Goal: Task Accomplishment & Management: Use online tool/utility

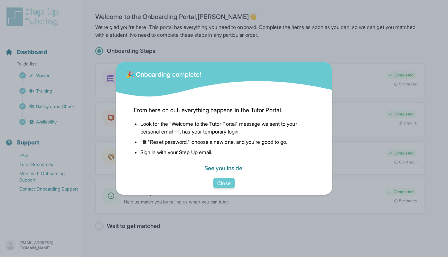
click at [235, 170] on link "See you inside!" at bounding box center [223, 168] width 39 height 7
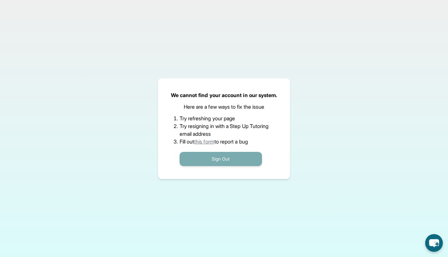
click at [220, 160] on button "Sign Out" at bounding box center [221, 159] width 82 height 14
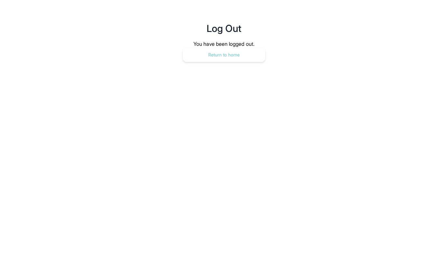
click at [217, 56] on button "Return to home" at bounding box center [224, 55] width 82 height 14
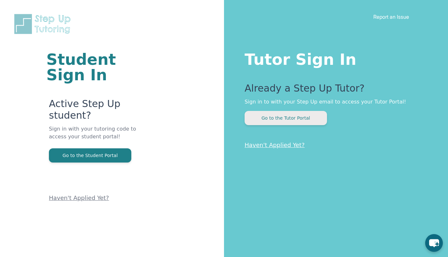
click at [261, 120] on button "Go to the Tutor Portal" at bounding box center [286, 118] width 82 height 14
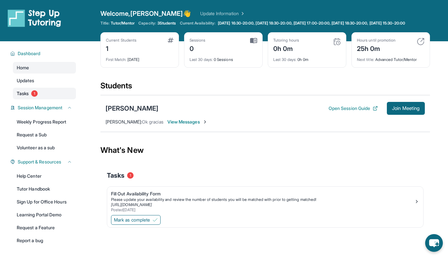
click at [27, 97] on span "Tasks" at bounding box center [23, 93] width 12 height 6
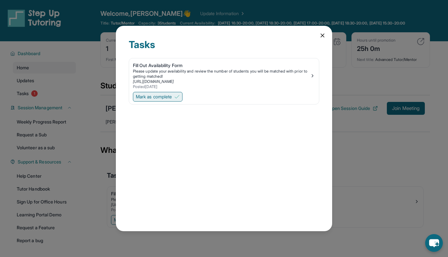
click at [154, 94] on span "Mark as complete" at bounding box center [154, 96] width 36 height 6
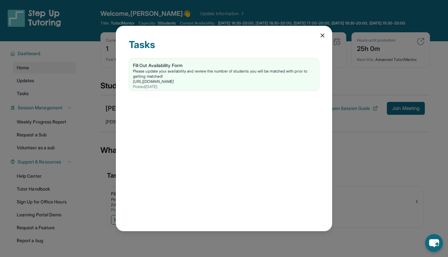
click at [325, 33] on icon at bounding box center [322, 35] width 6 height 6
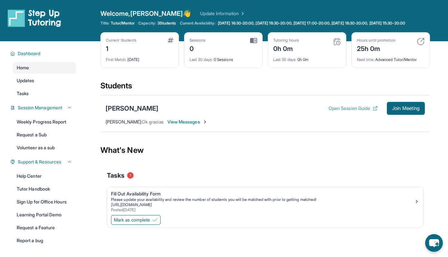
click at [334, 111] on button "Open Session Guide" at bounding box center [353, 108] width 49 height 6
click at [393, 110] on span "Join Meeting" at bounding box center [406, 108] width 28 height 4
click at [394, 110] on span "Join Meeting" at bounding box center [406, 108] width 28 height 4
click at [338, 45] on img at bounding box center [337, 42] width 8 height 8
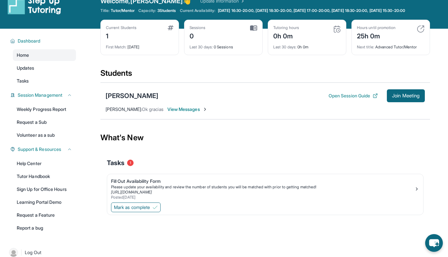
scroll to position [11, 0]
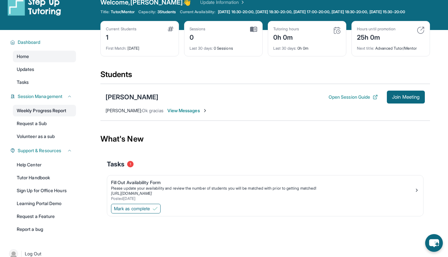
click at [50, 116] on link "Weekly Progress Report" at bounding box center [44, 111] width 63 height 12
click at [42, 88] on link "Tasks" at bounding box center [44, 82] width 63 height 12
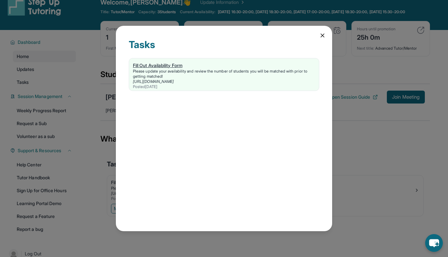
click at [156, 66] on div "Fill Out Availability Form" at bounding box center [224, 65] width 182 height 6
click at [322, 34] on icon at bounding box center [322, 35] width 3 height 3
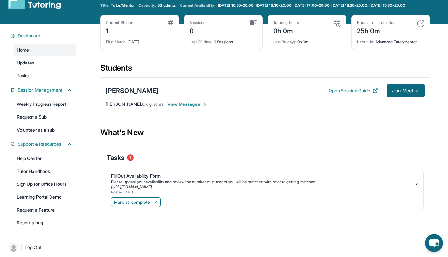
scroll to position [15, 0]
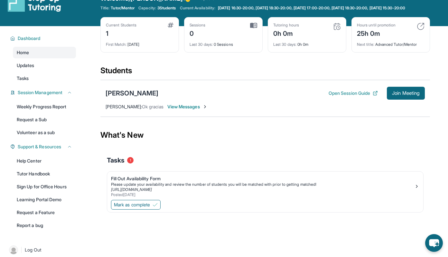
click at [200, 110] on span "View Messages" at bounding box center [187, 106] width 40 height 6
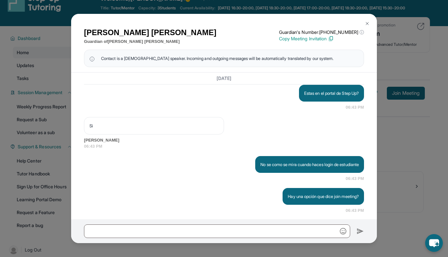
scroll to position [1135, 0]
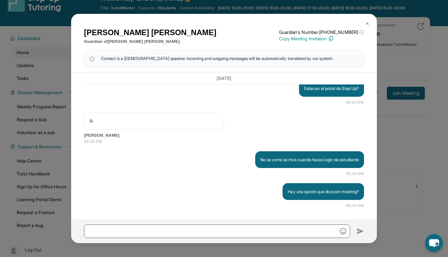
click at [334, 40] on img at bounding box center [331, 39] width 6 height 6
click at [368, 22] on img at bounding box center [367, 23] width 5 height 5
